Goal: Task Accomplishment & Management: Use online tool/utility

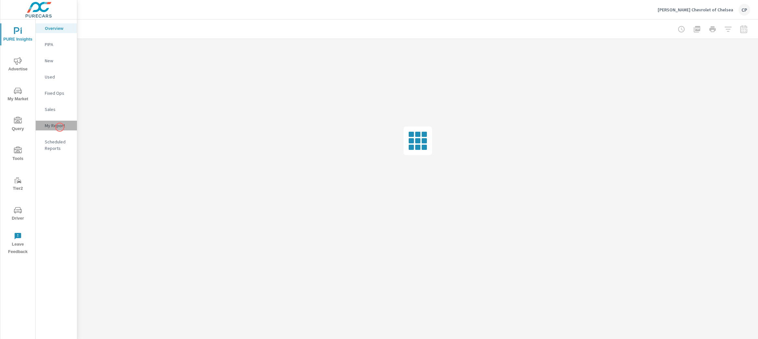
click at [60, 127] on p "My Report" at bounding box center [58, 125] width 27 height 6
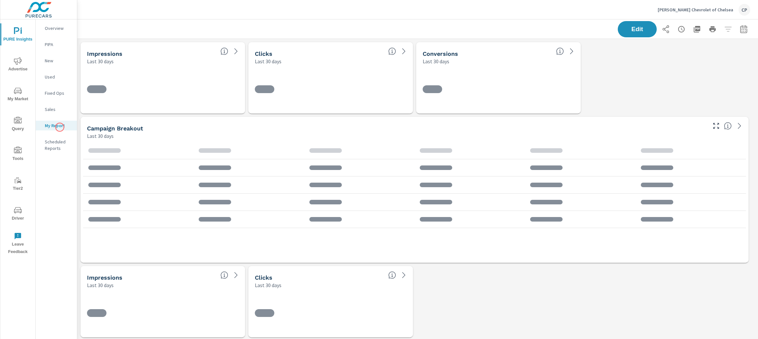
scroll to position [1135, 687]
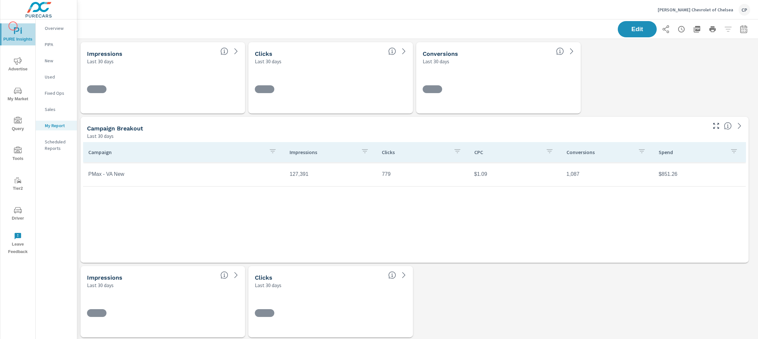
click at [13, 26] on button "PURE Insights" at bounding box center [17, 34] width 35 height 22
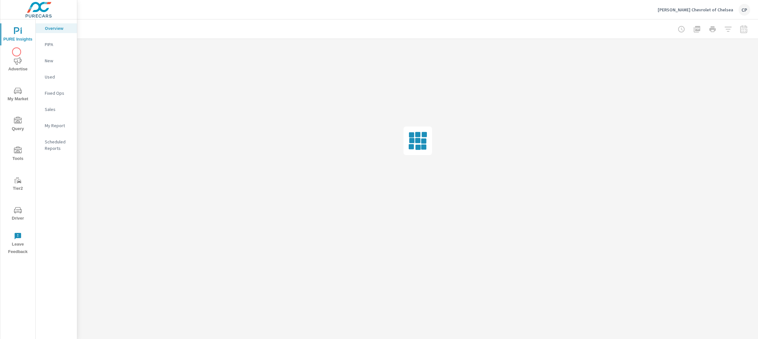
click at [17, 52] on div "PURE Insights Advertise My Market Query Tools Tier2 Driver Leave Feedback" at bounding box center [17, 138] width 35 height 239
click at [17, 92] on icon "nav menu" at bounding box center [18, 91] width 8 height 8
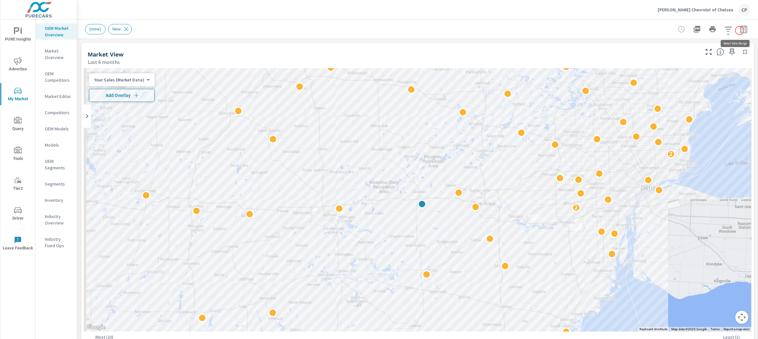
click at [740, 30] on icon "button" at bounding box center [744, 29] width 8 height 8
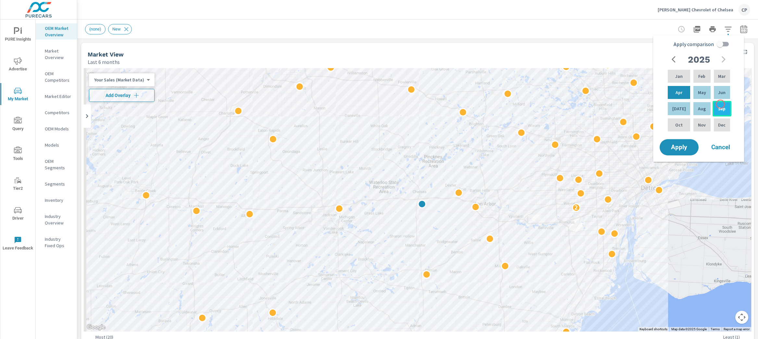
click at [720, 104] on div "Sep" at bounding box center [721, 109] width 19 height 16
click at [670, 75] on div "Jan" at bounding box center [678, 76] width 25 height 16
click at [723, 50] on input "Apply comparison" at bounding box center [719, 44] width 37 height 12
checkbox input "true"
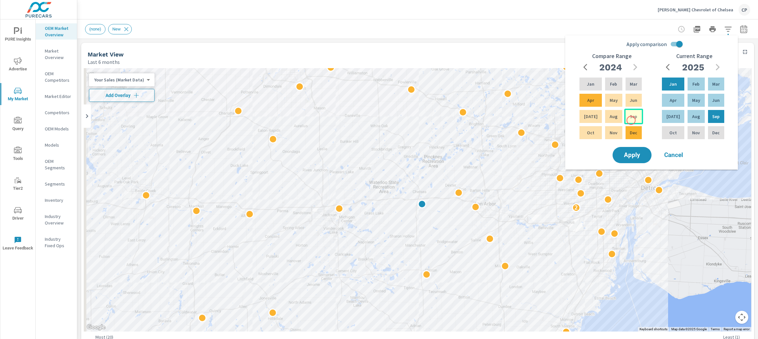
click at [631, 120] on div "Sep" at bounding box center [633, 117] width 19 height 16
click at [592, 88] on div "Jan" at bounding box center [590, 84] width 25 height 16
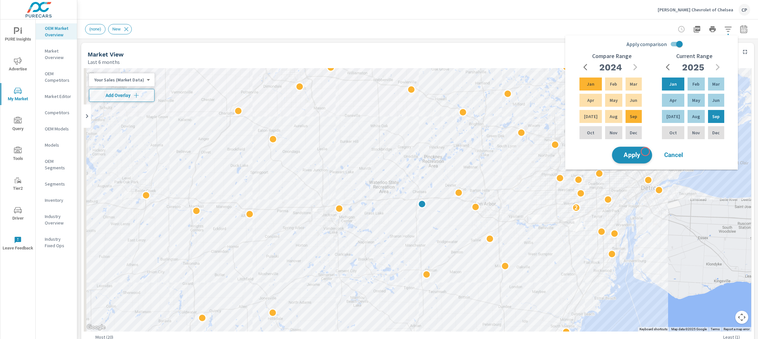
click at [645, 152] on button "Apply" at bounding box center [632, 155] width 40 height 17
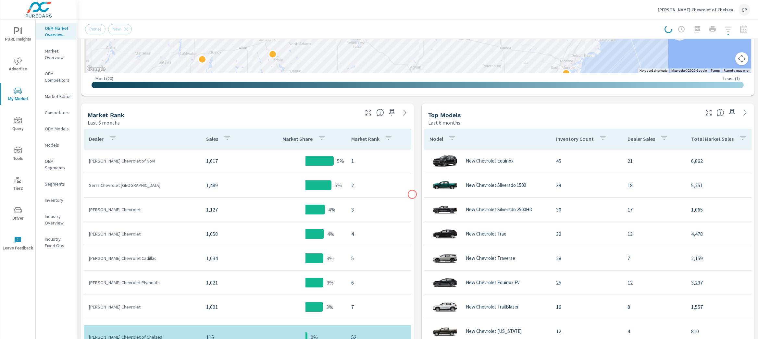
scroll to position [253, 0]
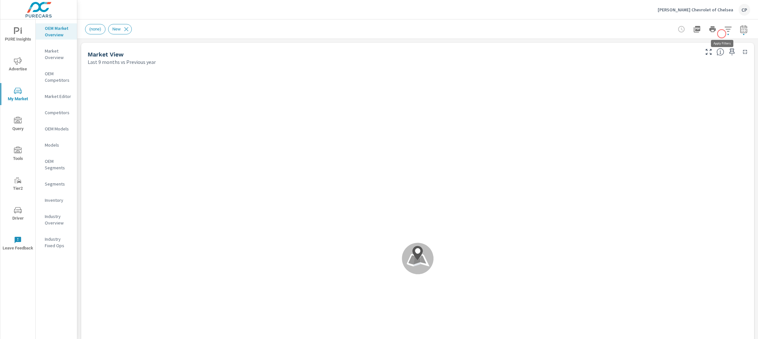
click at [727, 34] on span "button" at bounding box center [727, 34] width 1 height 1
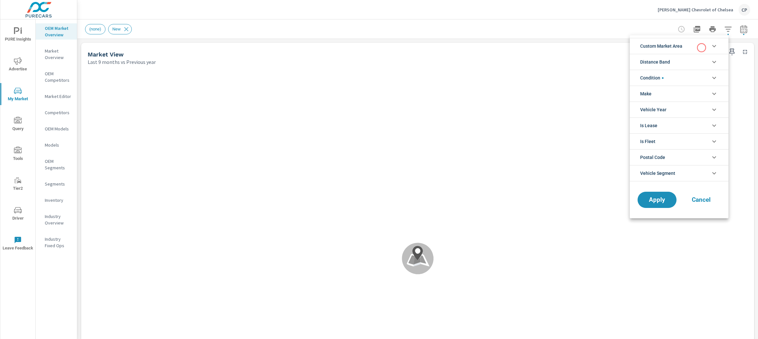
click at [701, 48] on li "Custom Market Area" at bounding box center [679, 46] width 99 height 16
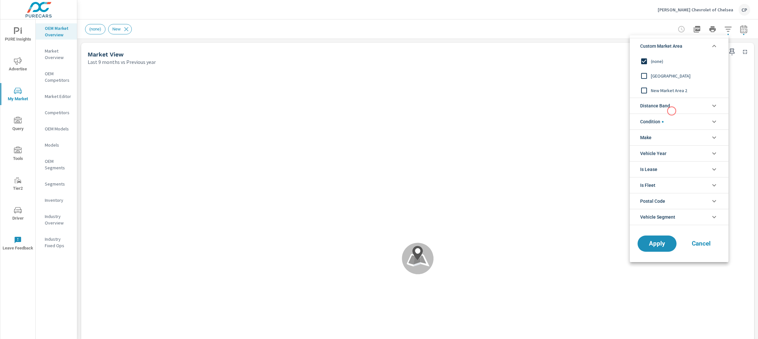
click at [672, 106] on li "Distance Band" at bounding box center [679, 106] width 99 height 16
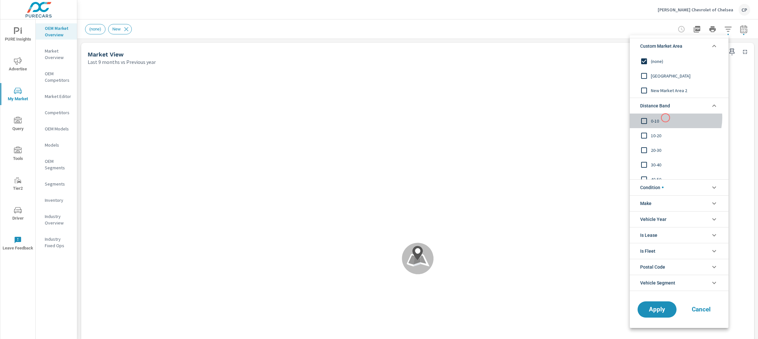
click at [665, 118] on span "0-10" at bounding box center [686, 121] width 71 height 8
click at [644, 117] on input "filter options" at bounding box center [644, 121] width 14 height 14
click at [654, 78] on span "[GEOGRAPHIC_DATA]" at bounding box center [686, 76] width 71 height 8
click at [661, 304] on button "Apply" at bounding box center [657, 309] width 40 height 17
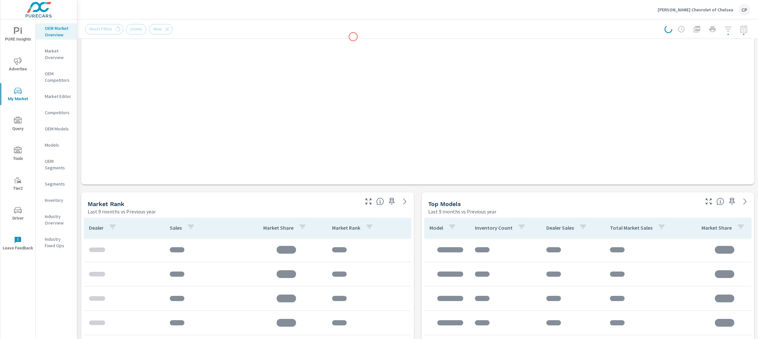
scroll to position [433, 0]
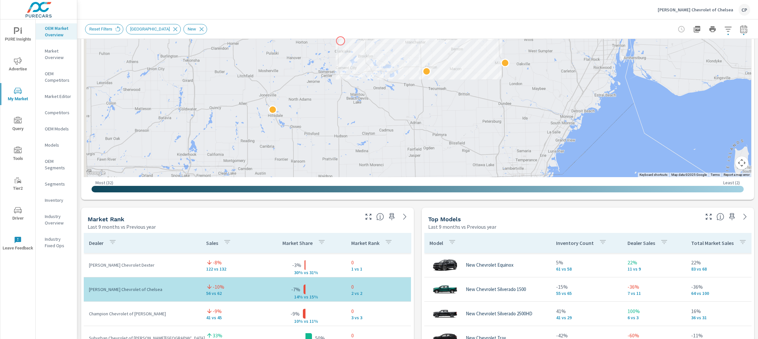
scroll to position [268, 0]
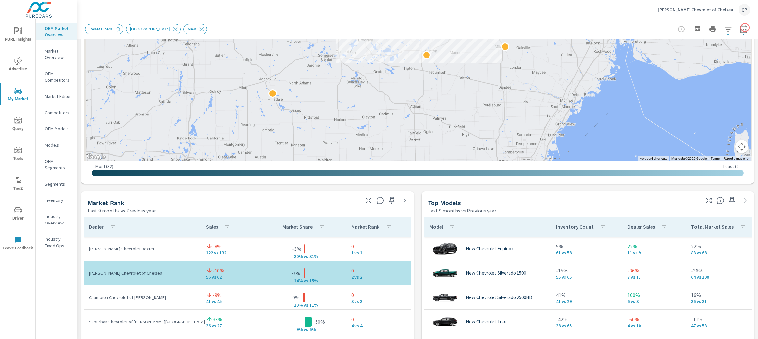
click at [745, 28] on div "Reset Filters New Market Area New" at bounding box center [417, 28] width 681 height 19
click at [742, 27] on button "button" at bounding box center [743, 29] width 13 height 13
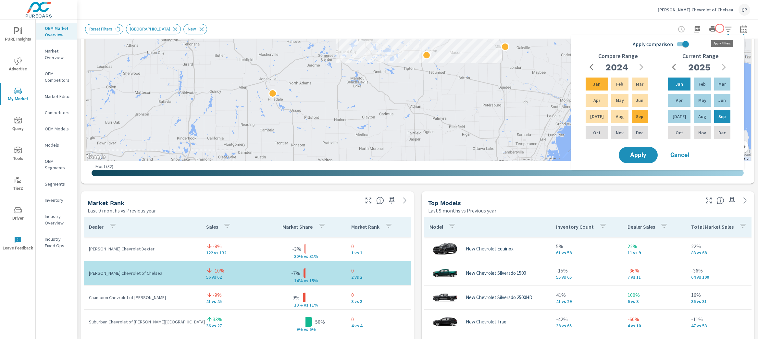
click at [729, 25] on div at bounding box center [712, 29] width 75 height 13
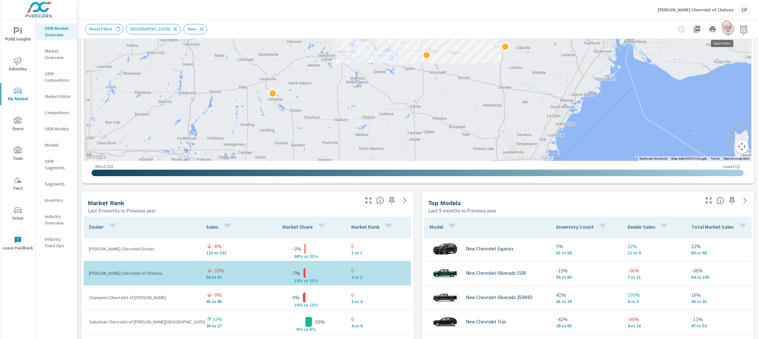
click at [727, 25] on button "button" at bounding box center [727, 29] width 13 height 13
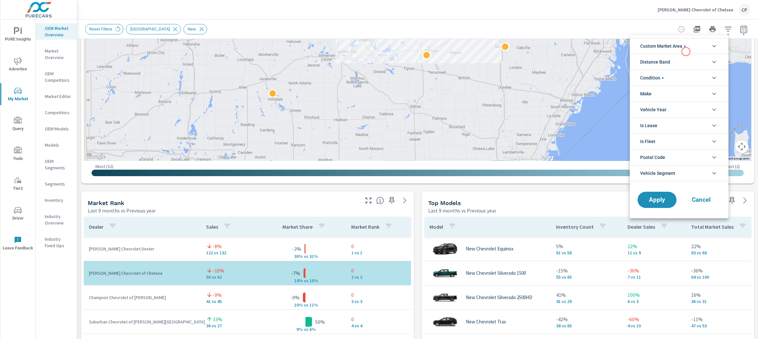
click at [685, 52] on span "Custom Market Area" at bounding box center [662, 46] width 45 height 16
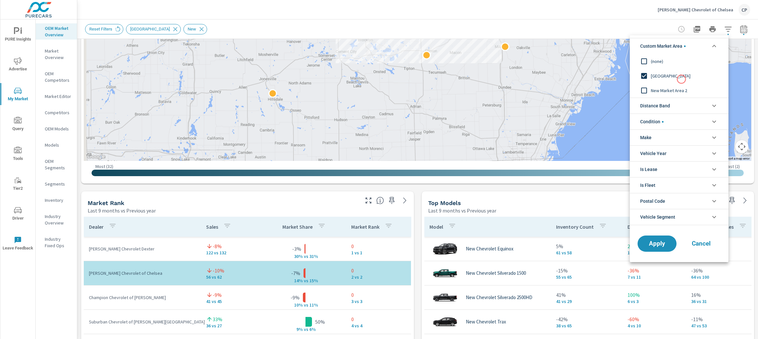
click at [677, 89] on span "New Market Area 2" at bounding box center [686, 91] width 71 height 8
click at [672, 257] on div "Apply Cancel" at bounding box center [679, 245] width 99 height 34
click at [671, 246] on button "Apply" at bounding box center [657, 243] width 40 height 17
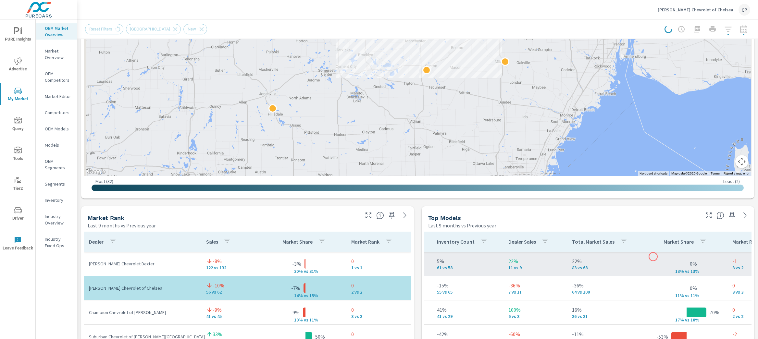
scroll to position [253, 0]
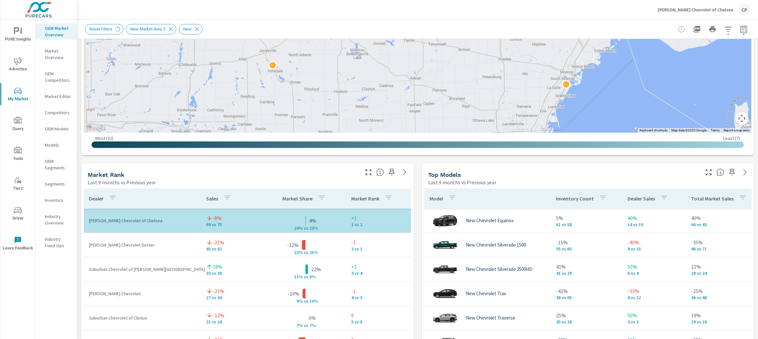
scroll to position [255, 0]
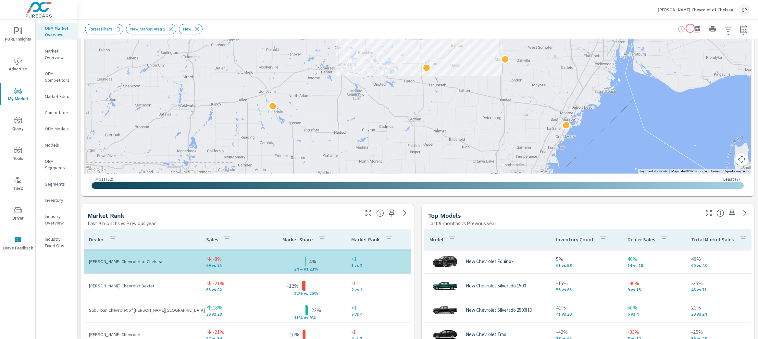
click at [693, 28] on icon "button" at bounding box center [697, 29] width 8 height 8
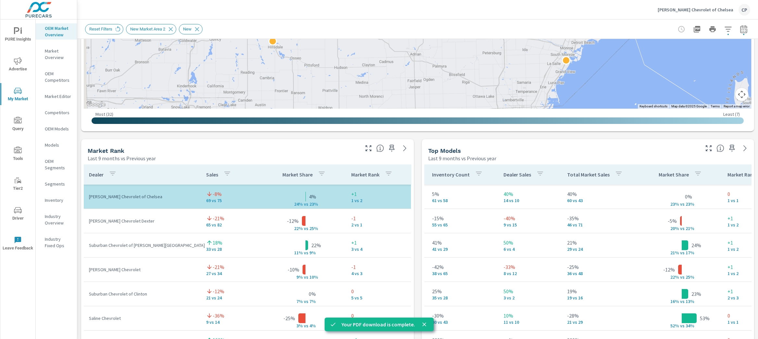
scroll to position [0, 124]
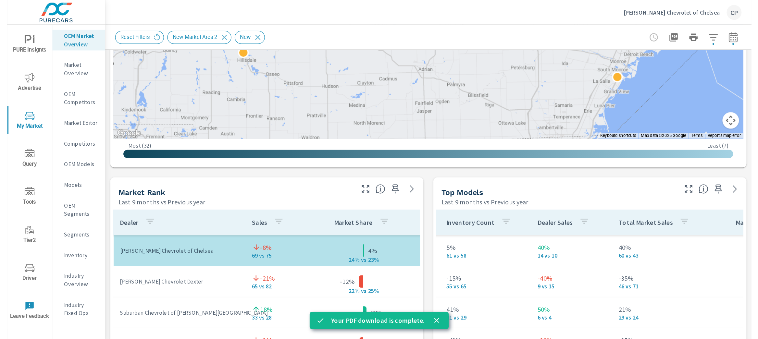
scroll to position [0, 124]
